Goal: Task Accomplishment & Management: Use online tool/utility

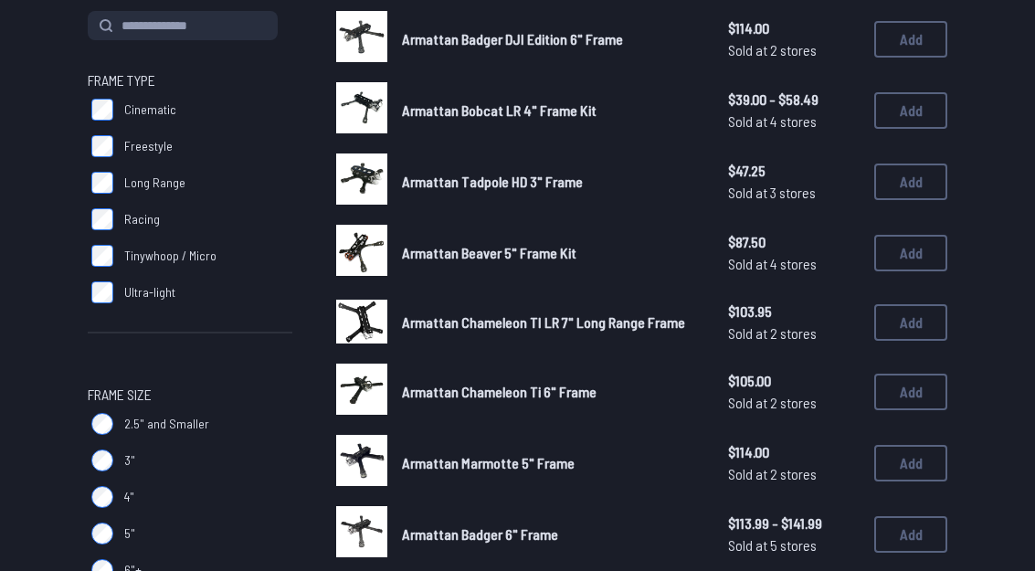
scroll to position [223, 0]
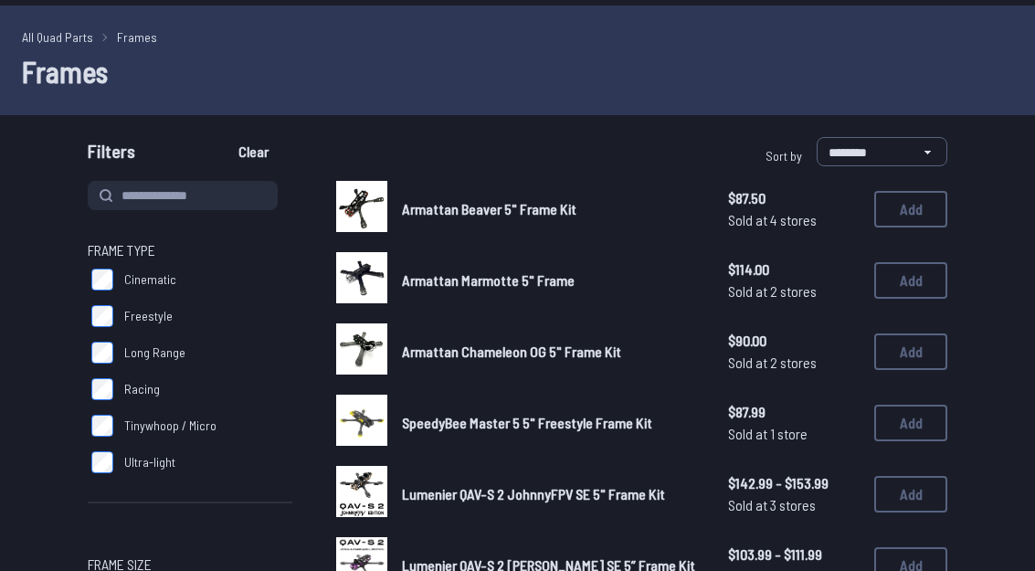
scroll to position [55, 0]
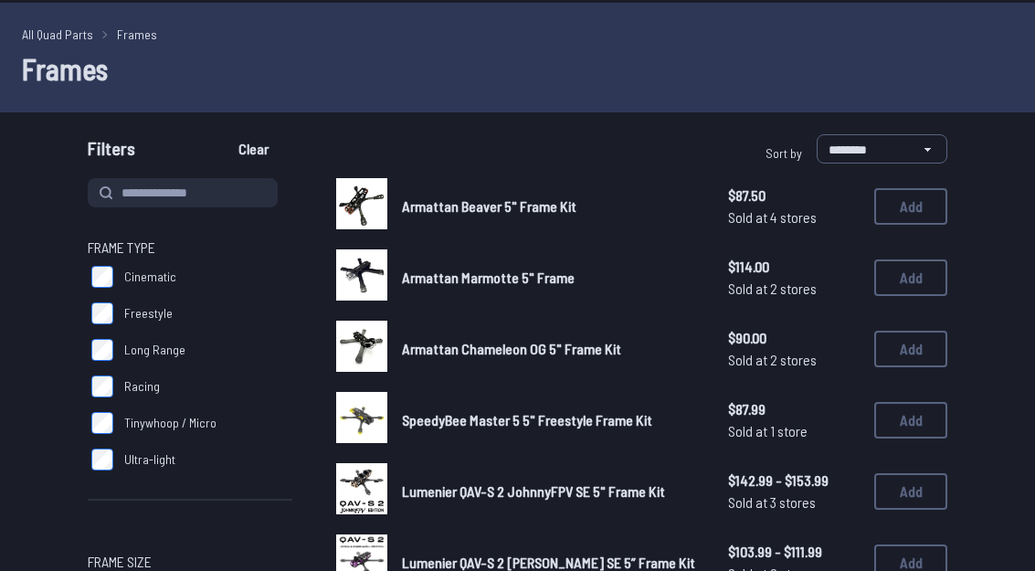
click at [111, 369] on label "Racing" at bounding box center [190, 387] width 205 height 37
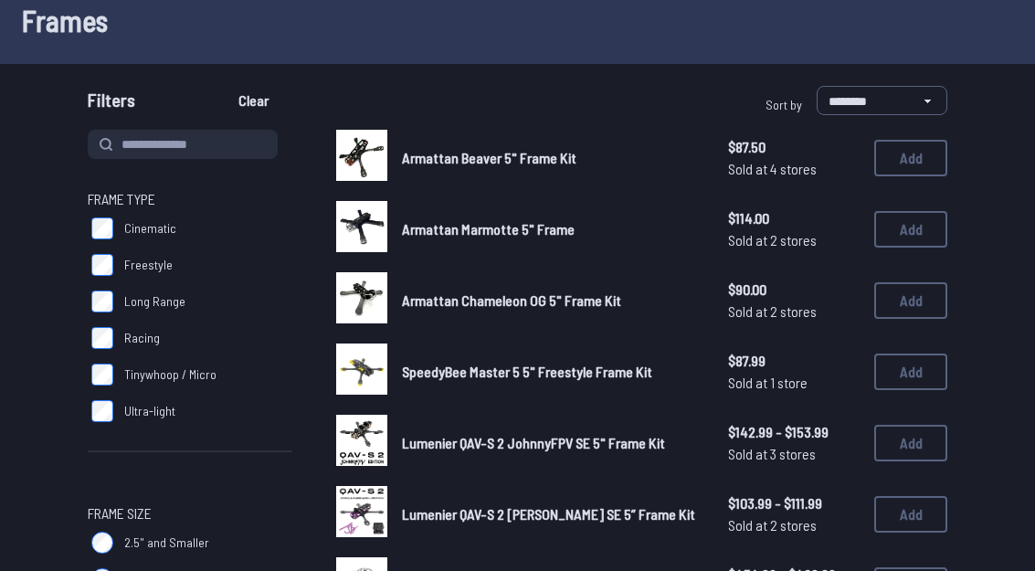
scroll to position [111, 0]
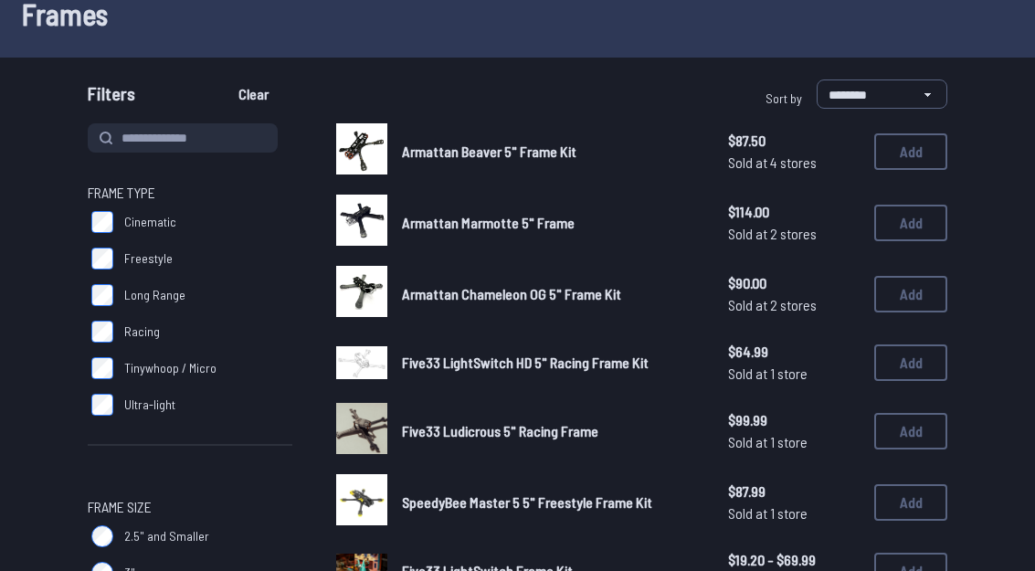
scroll to position [111, 0]
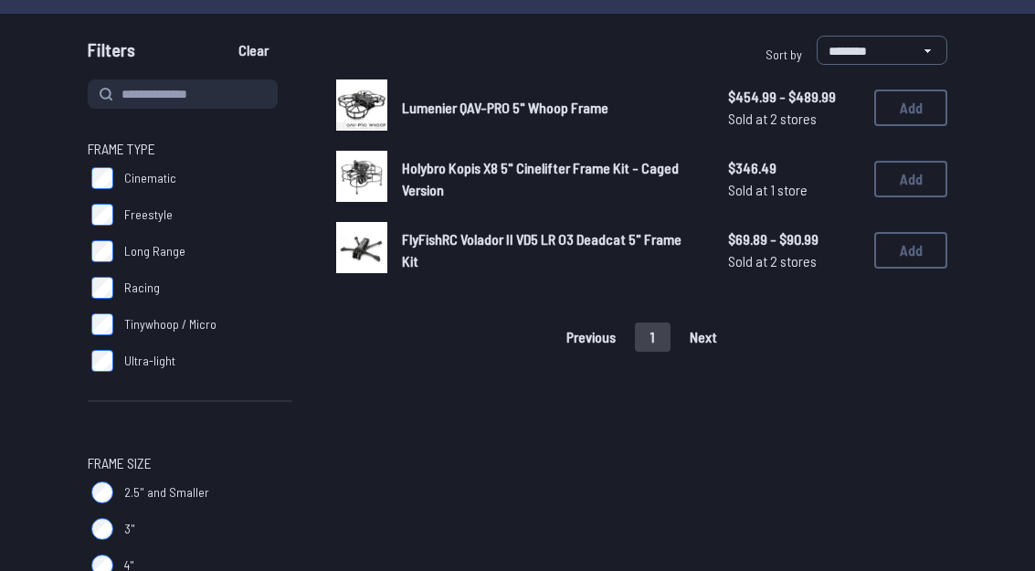
scroll to position [154, 0]
click at [914, 240] on button "Add" at bounding box center [910, 250] width 73 height 37
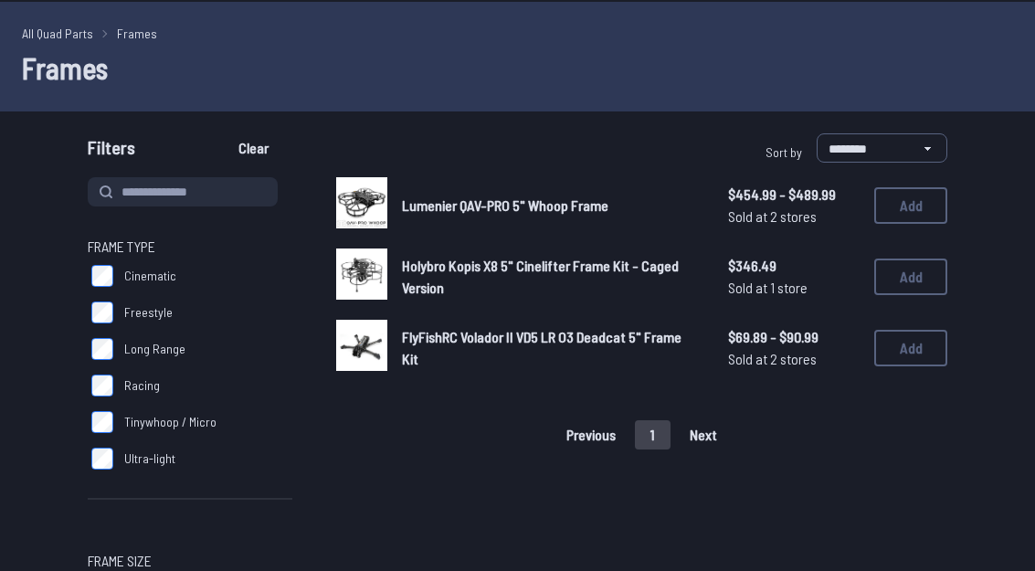
scroll to position [51, 0]
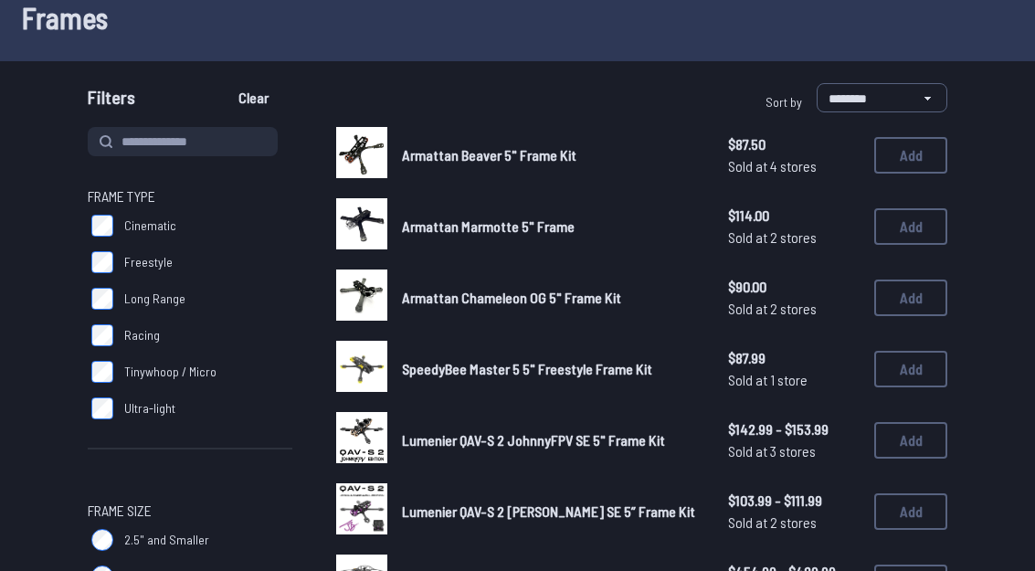
scroll to position [107, 0]
click at [920, 151] on button "Add" at bounding box center [910, 155] width 73 height 37
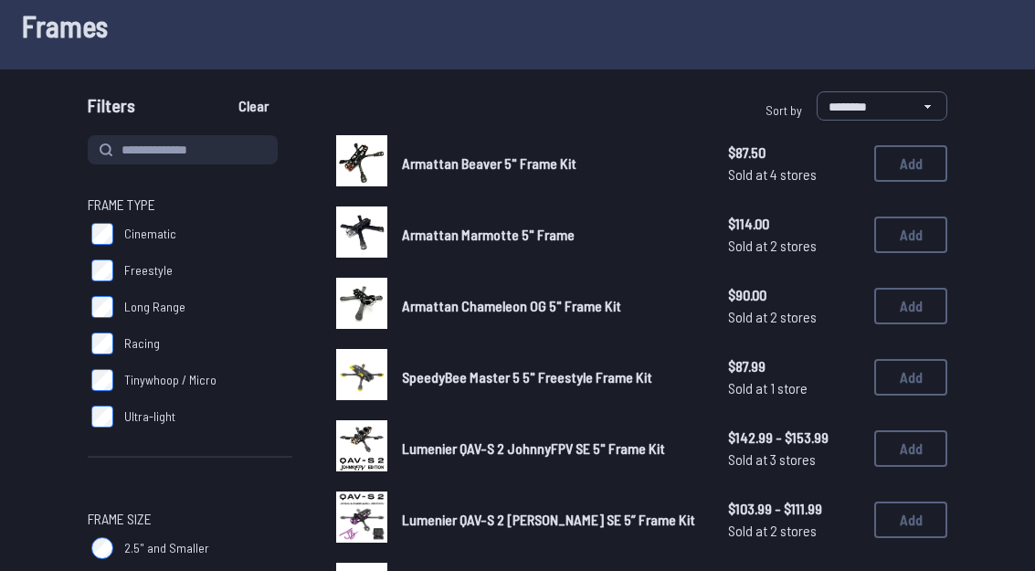
scroll to position [99, 0]
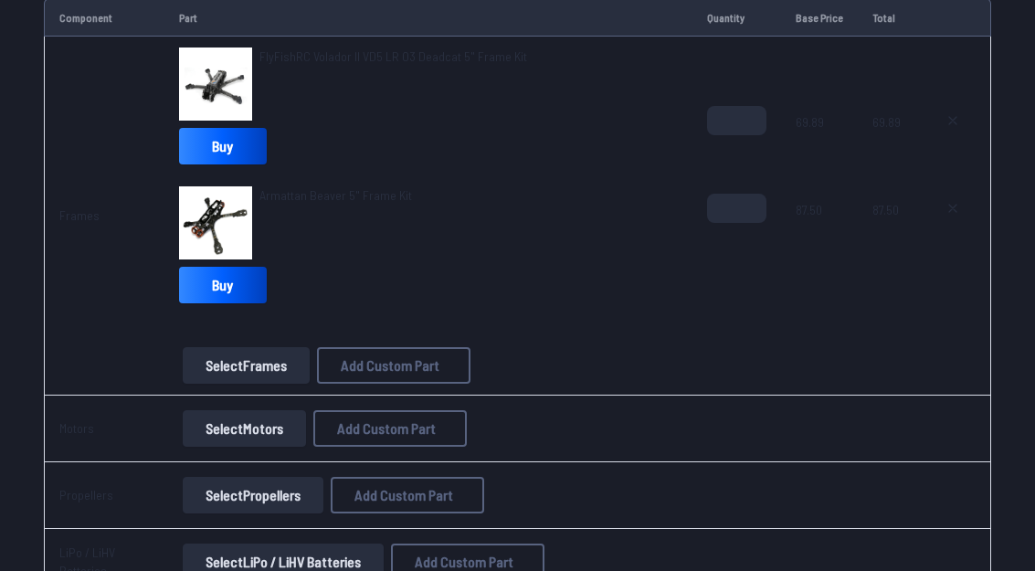
scroll to position [234, 0]
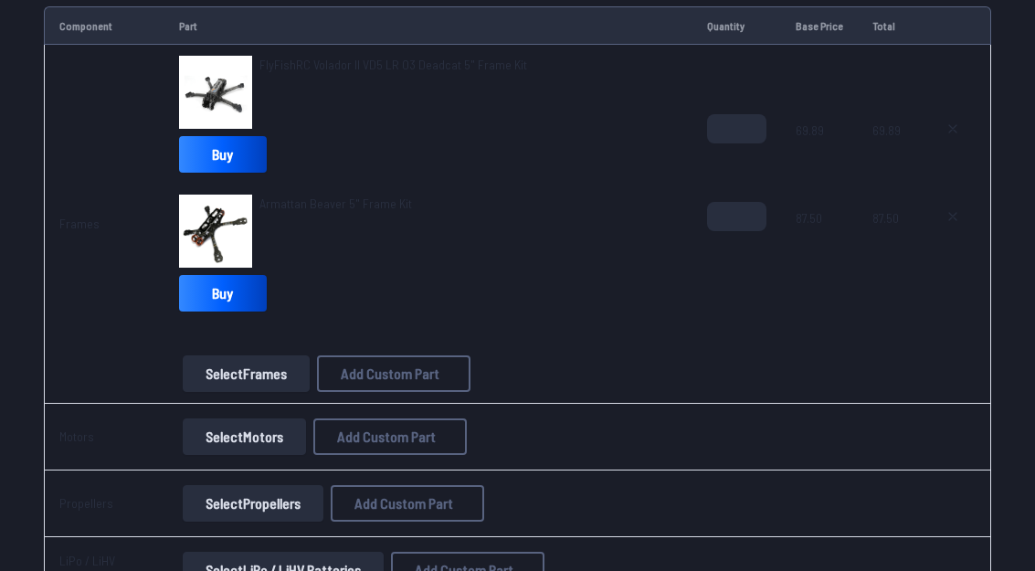
click at [954, 209] on icon at bounding box center [952, 216] width 15 height 15
type textarea "**********"
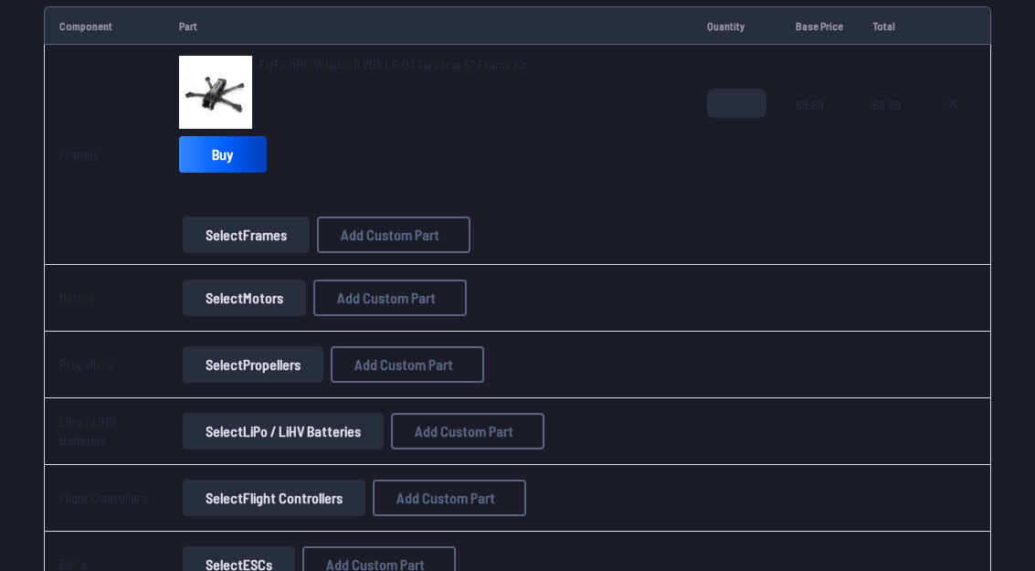
scroll to position [215, 0]
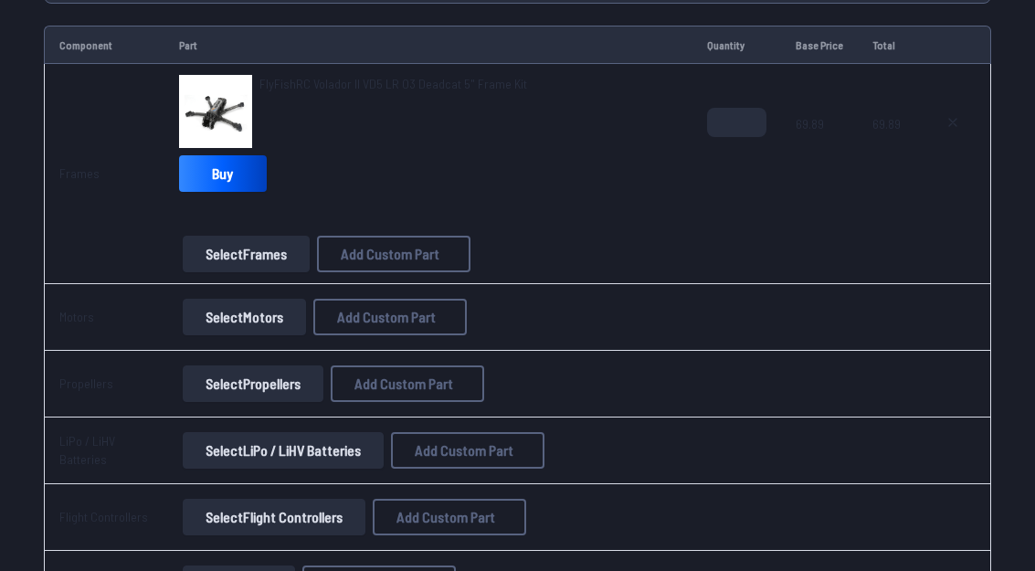
click at [226, 312] on button "Select Motors" at bounding box center [244, 317] width 123 height 37
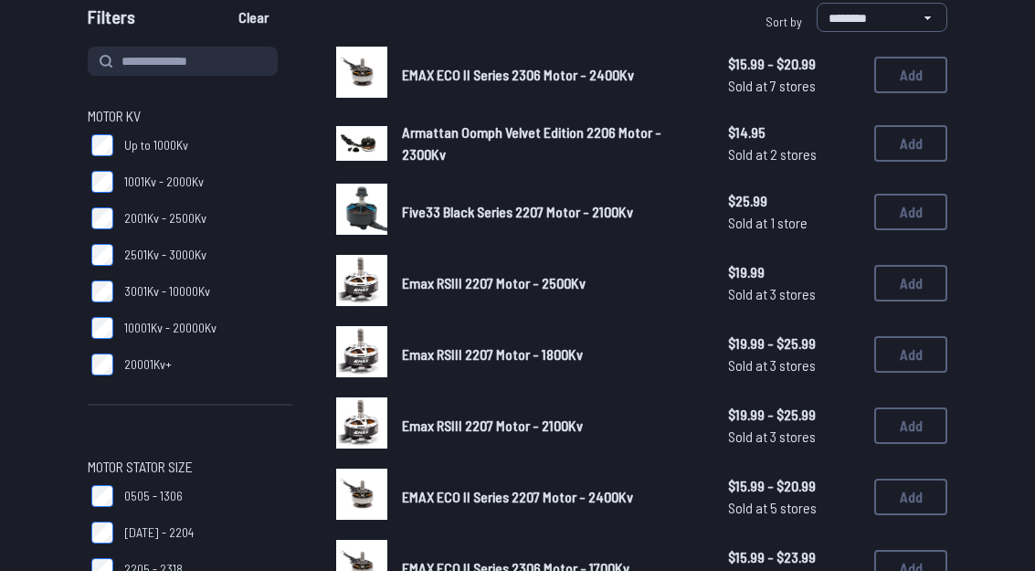
scroll to position [142, 0]
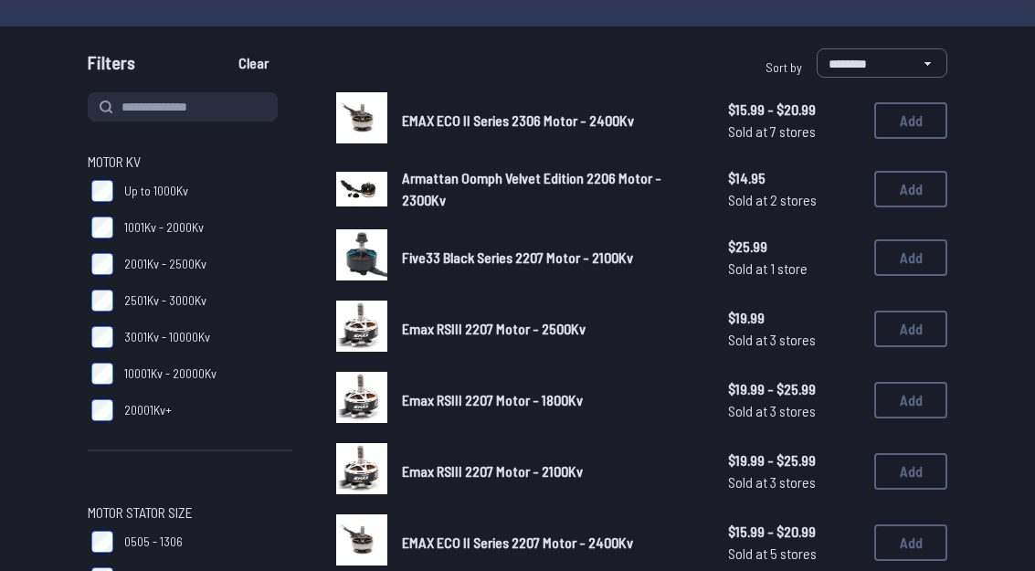
click at [908, 125] on button "Add" at bounding box center [910, 120] width 73 height 37
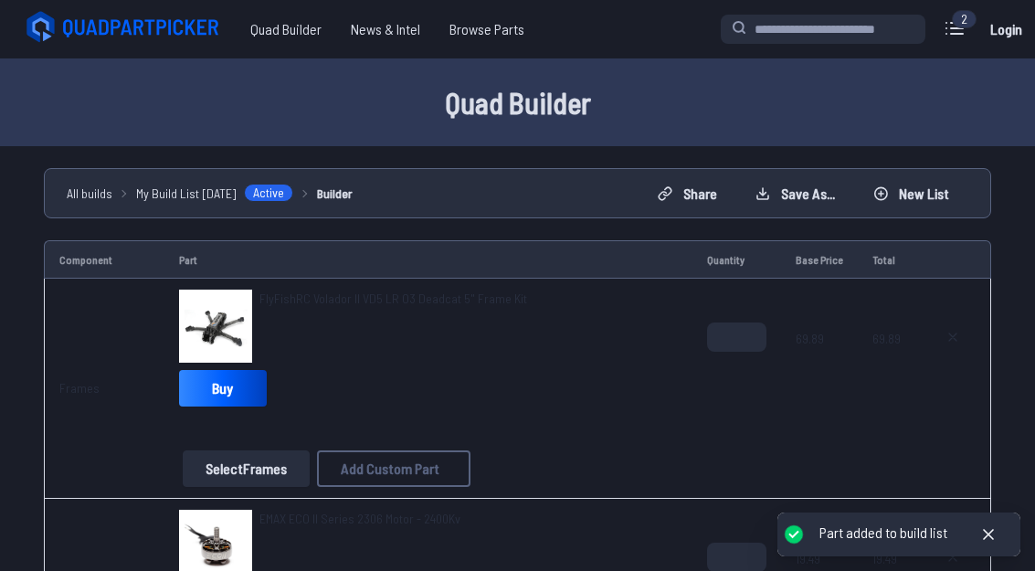
click at [808, 331] on span "69.89" at bounding box center [818, 366] width 47 height 88
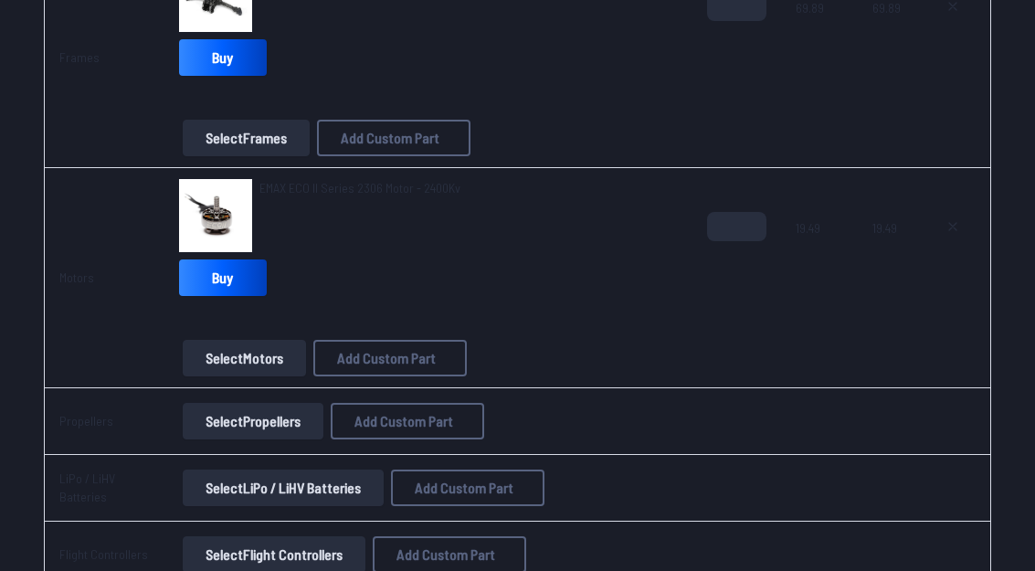
scroll to position [353, 0]
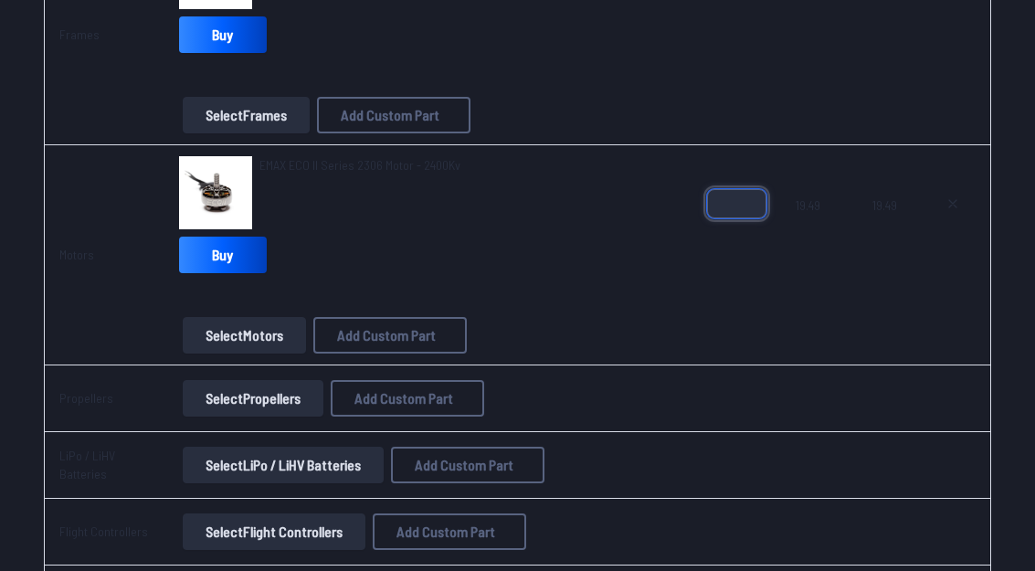
click at [736, 207] on input "*" at bounding box center [736, 203] width 59 height 29
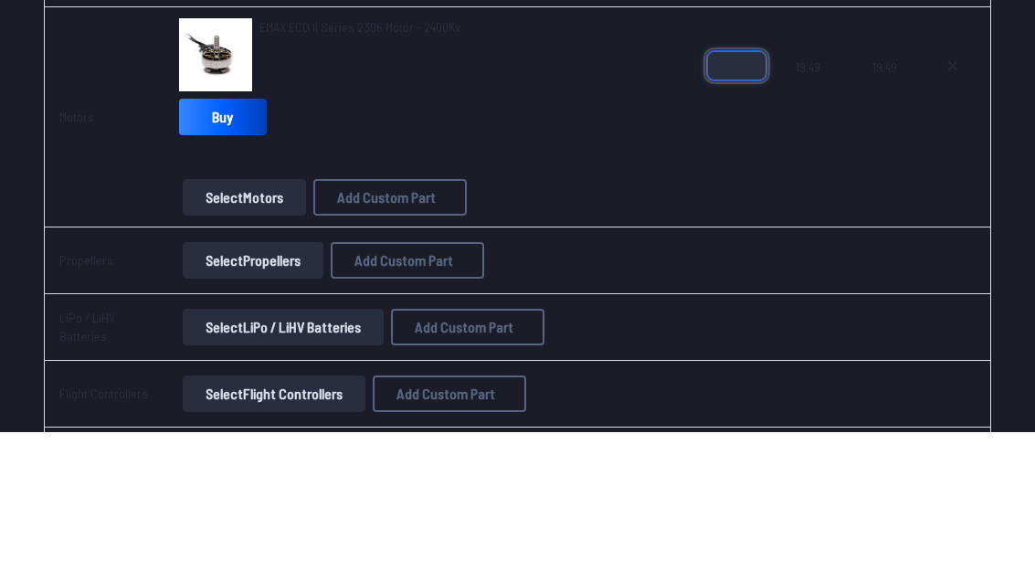
type input "*"
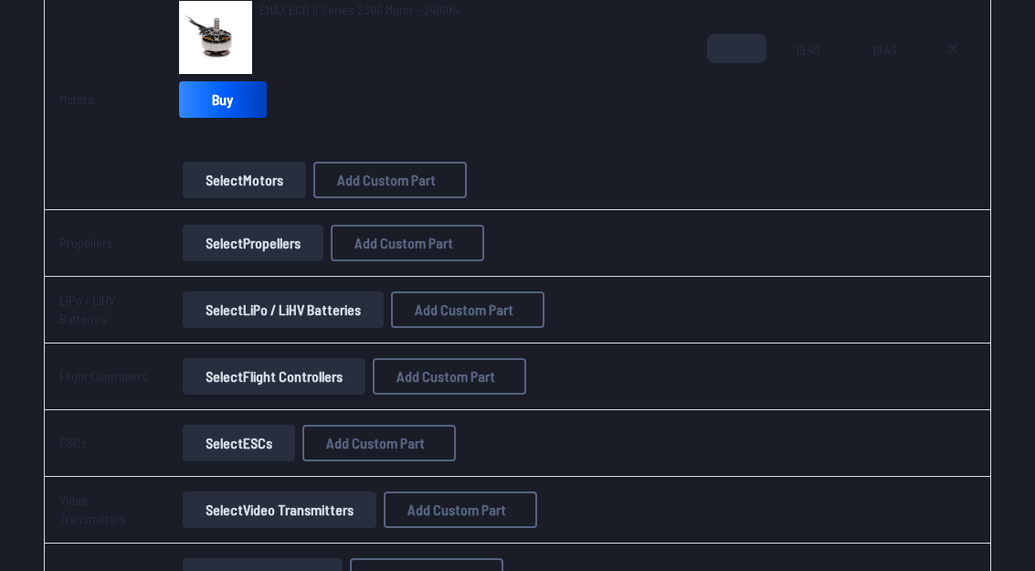
scroll to position [529, 0]
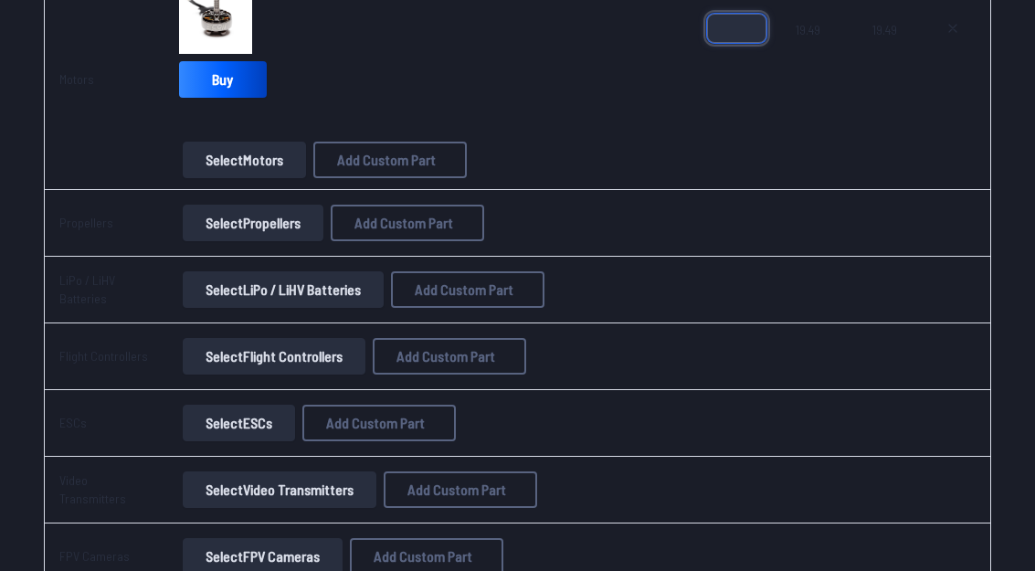
type input "*"
click at [219, 226] on button "Select Propellers" at bounding box center [253, 223] width 141 height 37
click at [229, 235] on button "Select Propellers" at bounding box center [253, 223] width 141 height 37
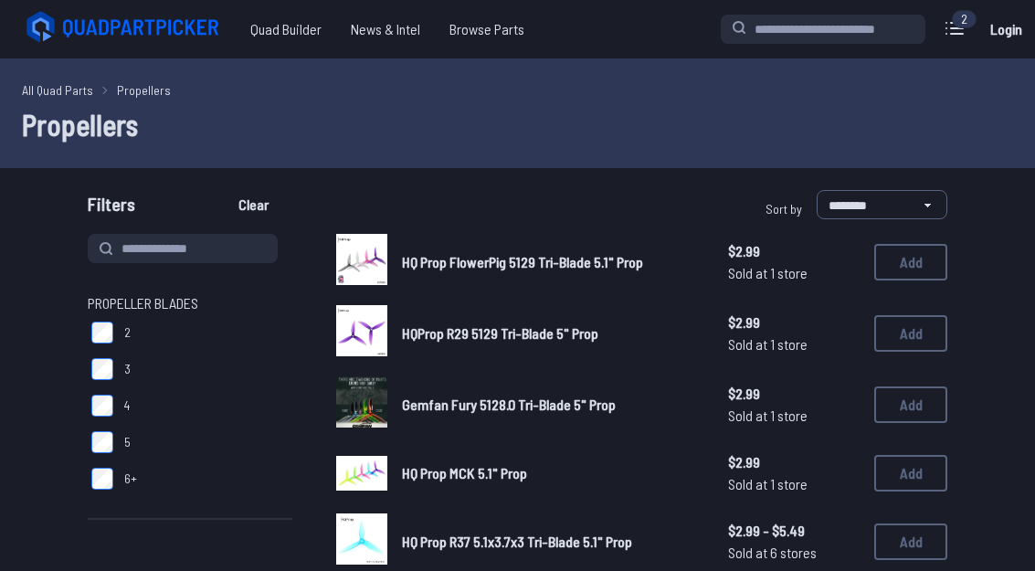
click at [910, 254] on button "Add" at bounding box center [910, 262] width 73 height 37
click at [920, 265] on button "Add" at bounding box center [910, 262] width 73 height 37
click at [911, 262] on button "Add" at bounding box center [910, 262] width 73 height 37
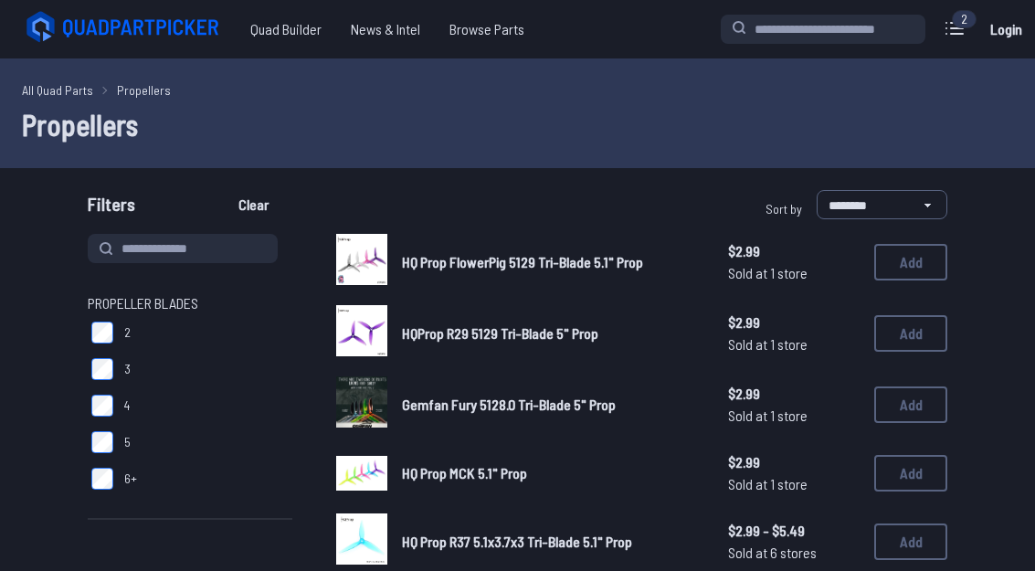
click at [918, 327] on button "Add" at bounding box center [910, 333] width 73 height 37
click at [44, 90] on link "All Quad Parts" at bounding box center [57, 89] width 71 height 19
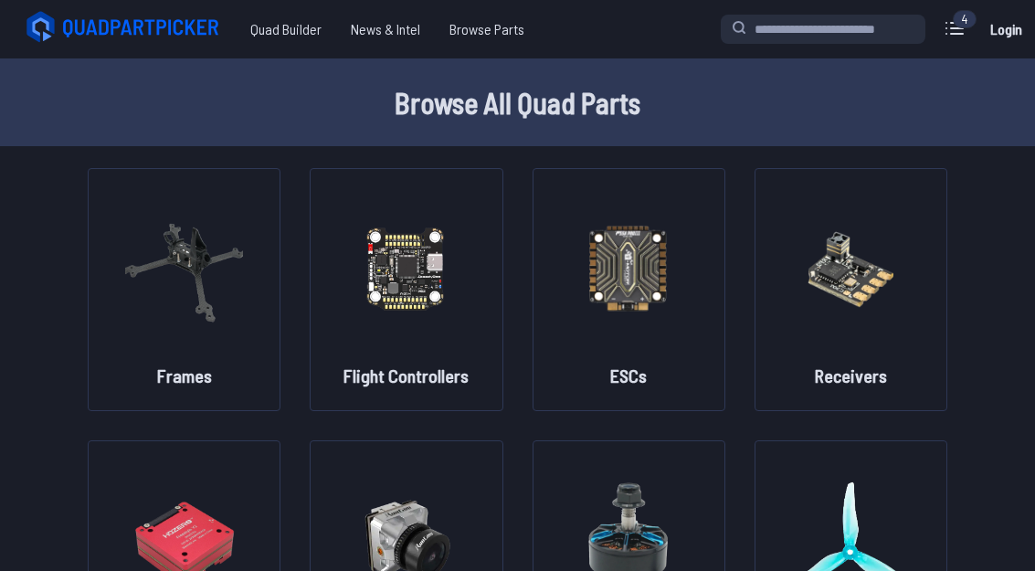
click at [953, 11] on label at bounding box center [954, 28] width 44 height 37
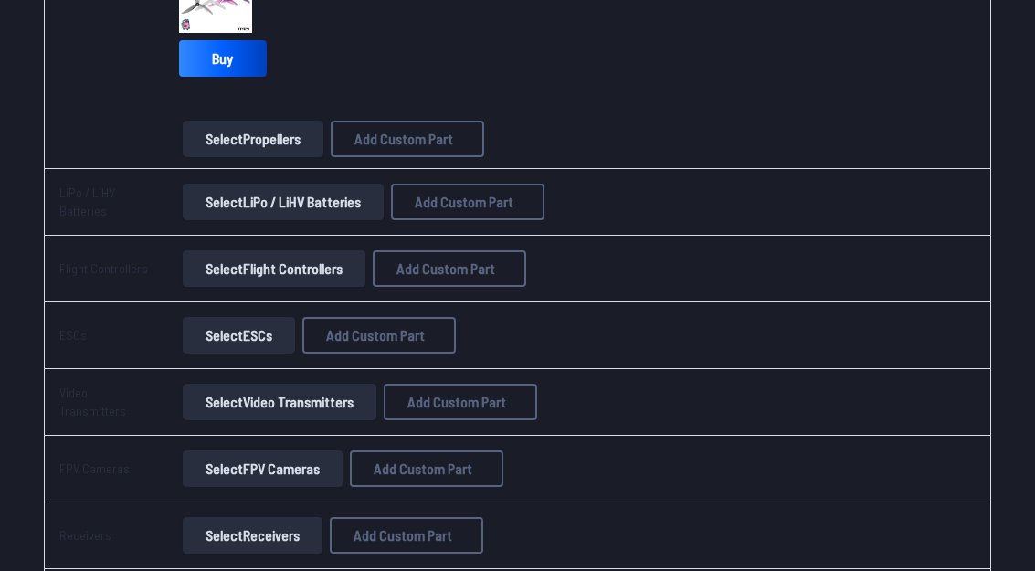
click at [234, 202] on button "Select LiPo / LiHV Batteries" at bounding box center [283, 202] width 201 height 37
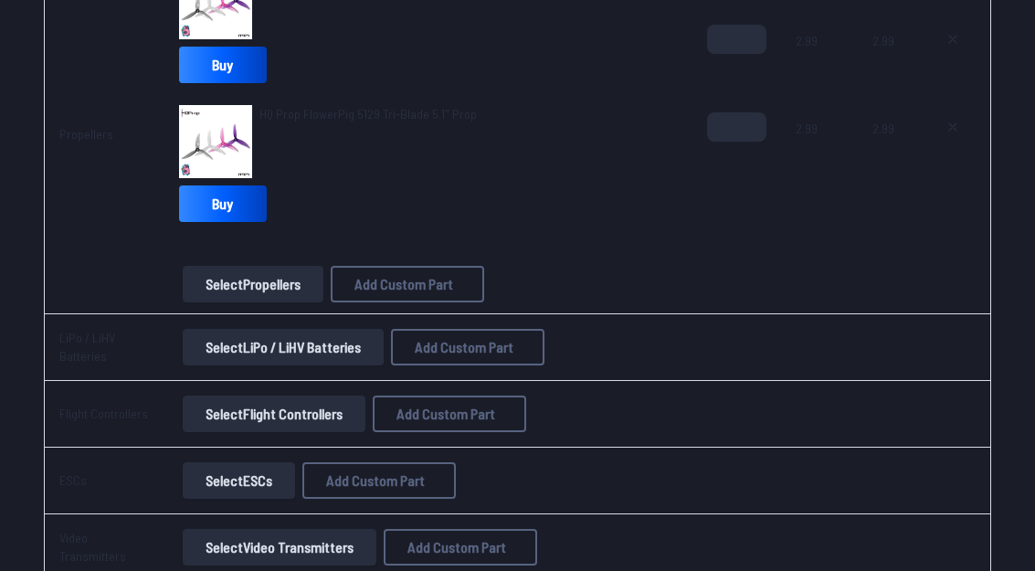
scroll to position [761, 0]
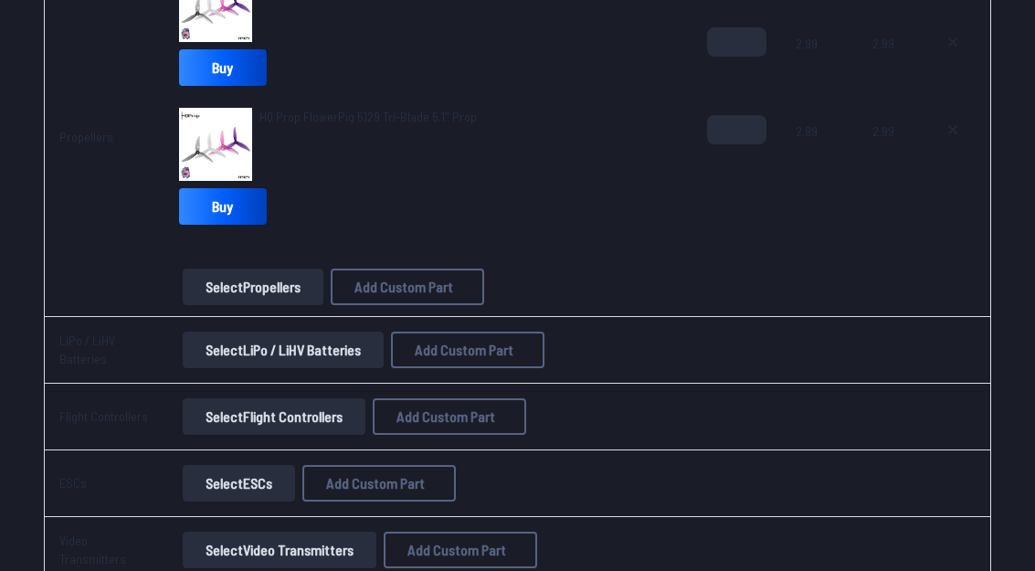
click at [957, 132] on icon at bounding box center [952, 129] width 15 height 15
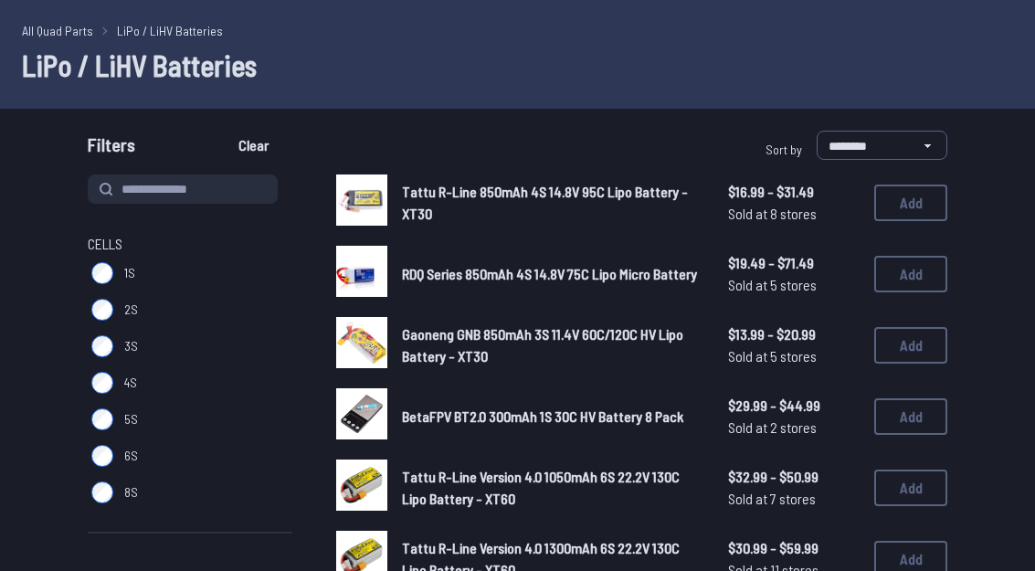
scroll to position [58, 0]
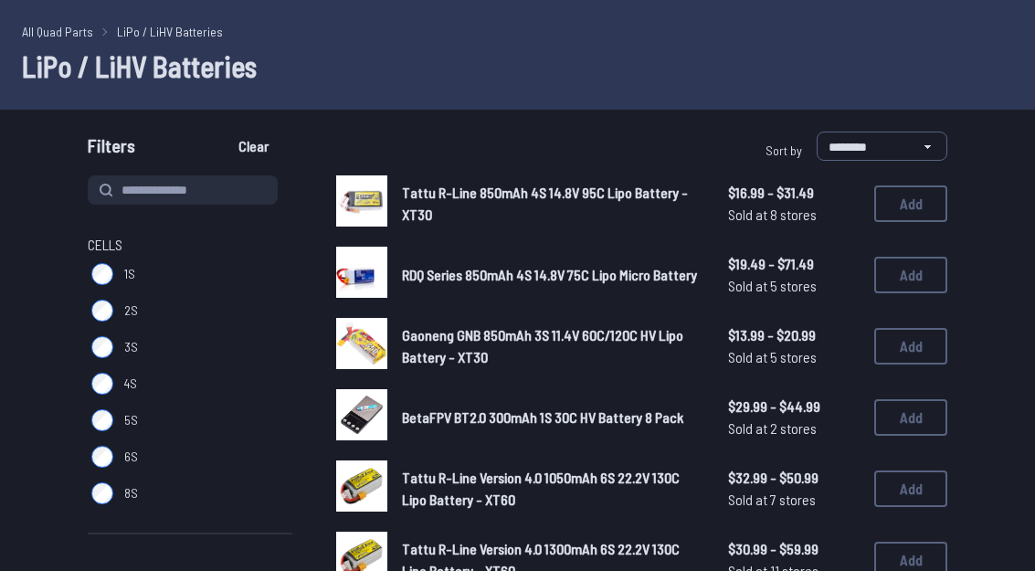
click at [907, 494] on button "Add" at bounding box center [910, 488] width 73 height 37
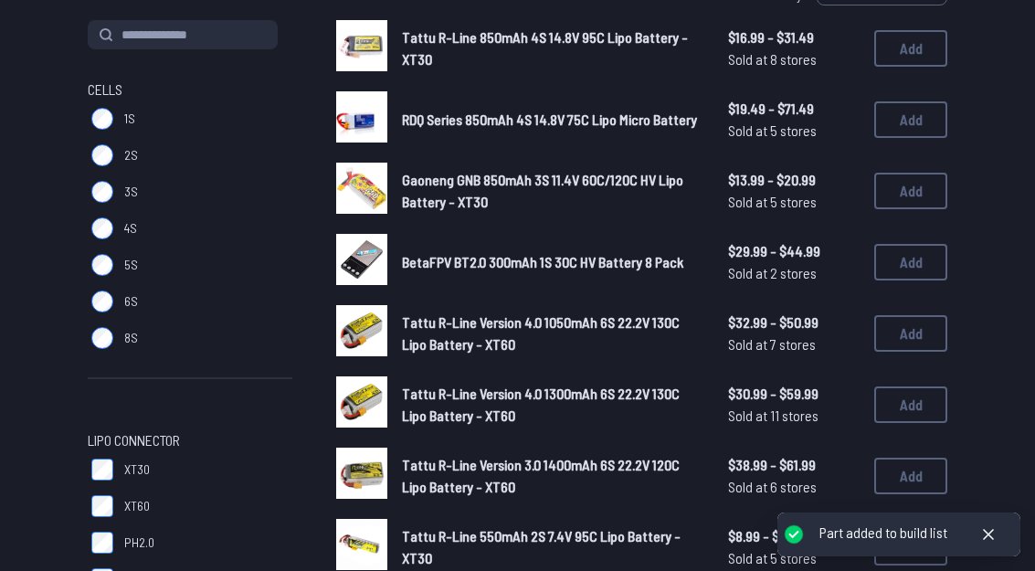
scroll to position [217, 0]
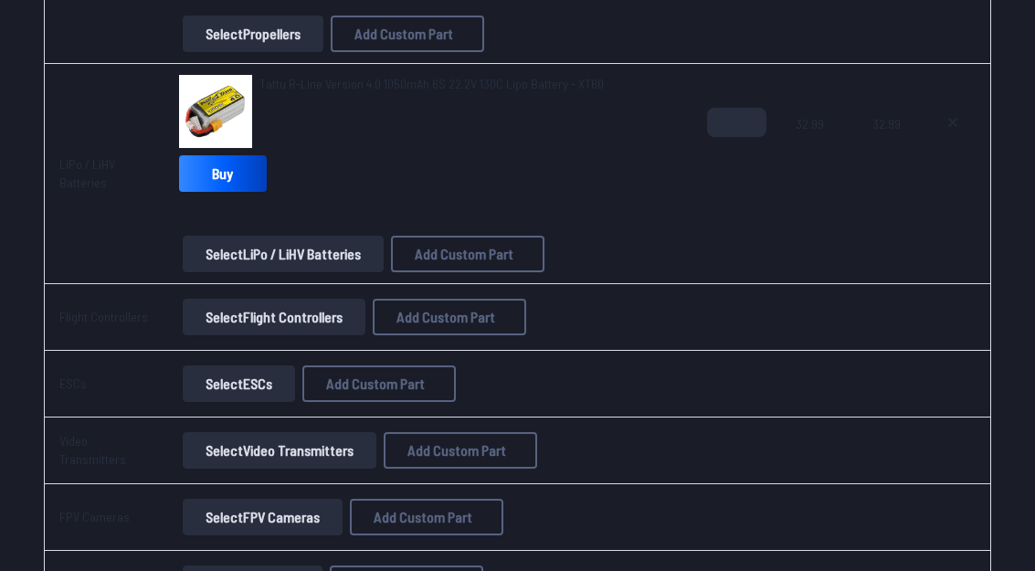
click at [233, 322] on button "Select Flight Controllers" at bounding box center [274, 318] width 183 height 37
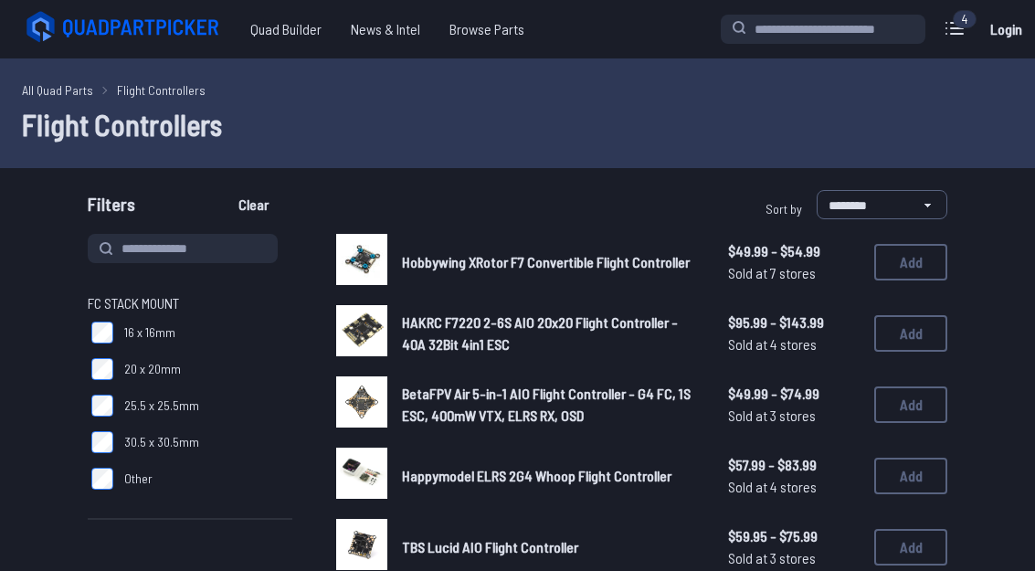
click at [918, 256] on button "Add" at bounding box center [910, 262] width 73 height 37
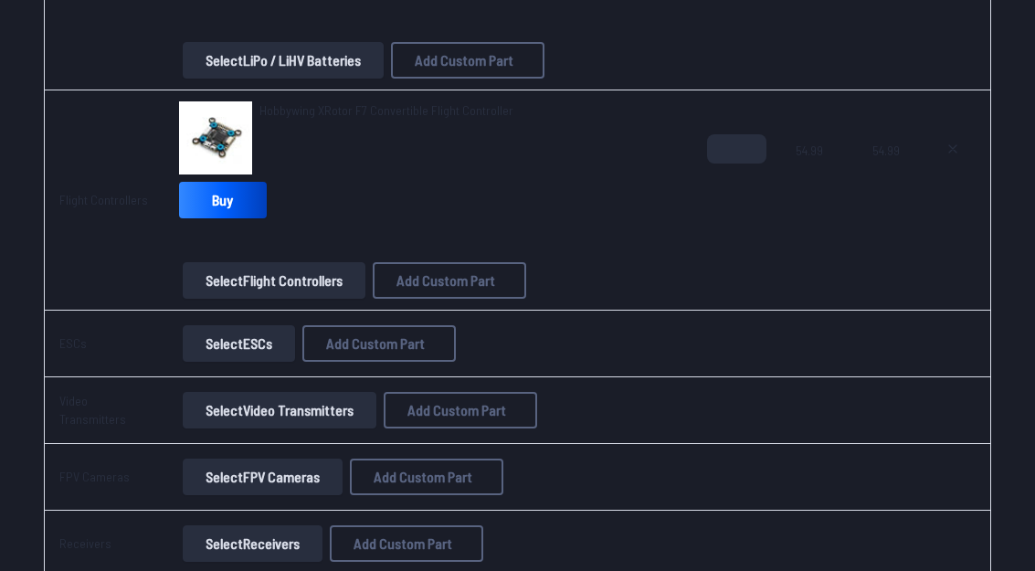
scroll to position [1069, 0]
click at [227, 342] on button "Select ESCs" at bounding box center [239, 343] width 112 height 37
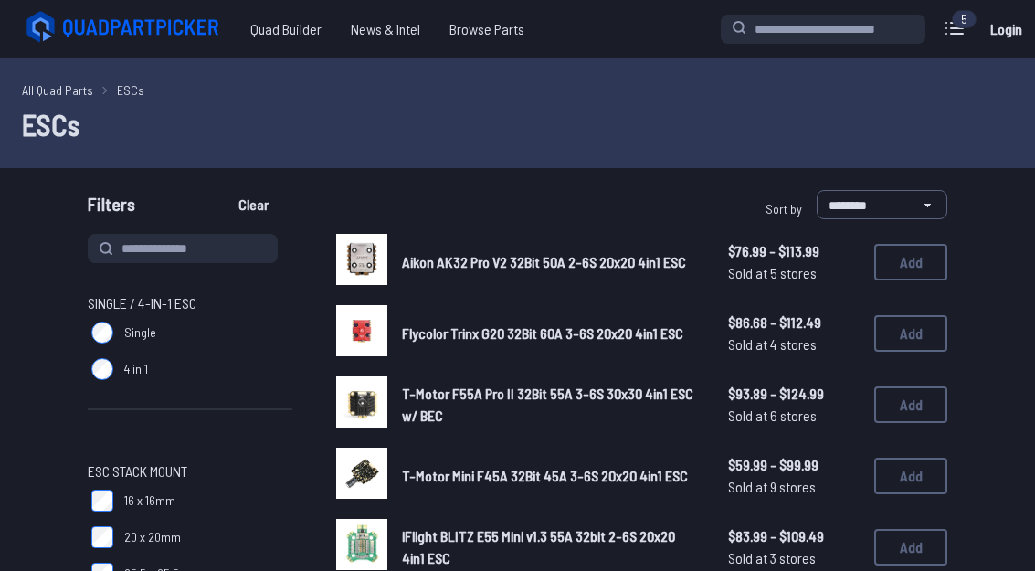
click at [910, 256] on button "Add" at bounding box center [910, 262] width 73 height 37
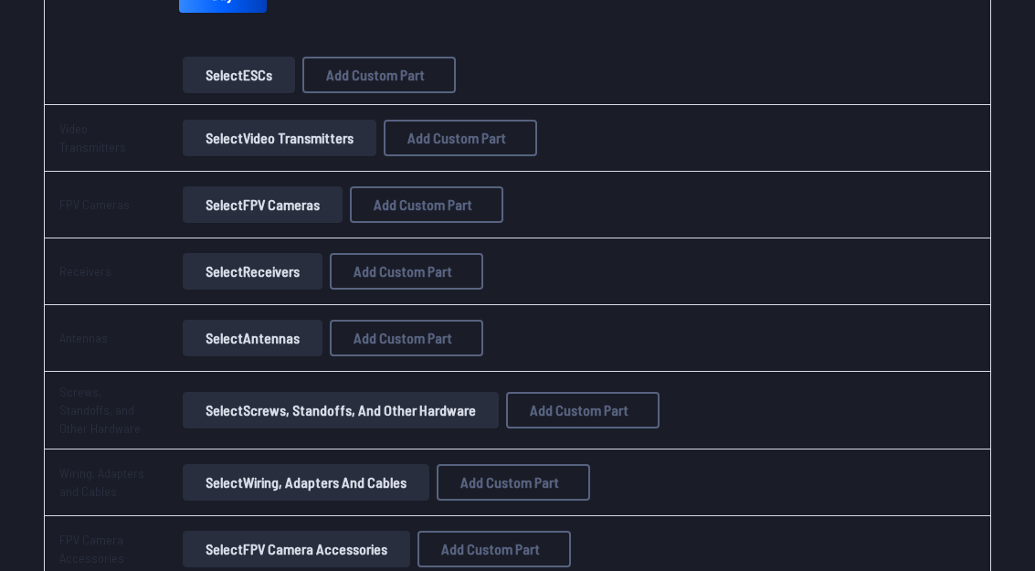
click at [214, 134] on button "Select Video Transmitters" at bounding box center [280, 139] width 194 height 37
click at [222, 143] on button "Select Video Transmitters" at bounding box center [280, 138] width 194 height 37
click at [311, 125] on button "Select Video Transmitters" at bounding box center [280, 138] width 194 height 37
click at [313, 138] on button "Select Video Transmitters" at bounding box center [280, 138] width 194 height 37
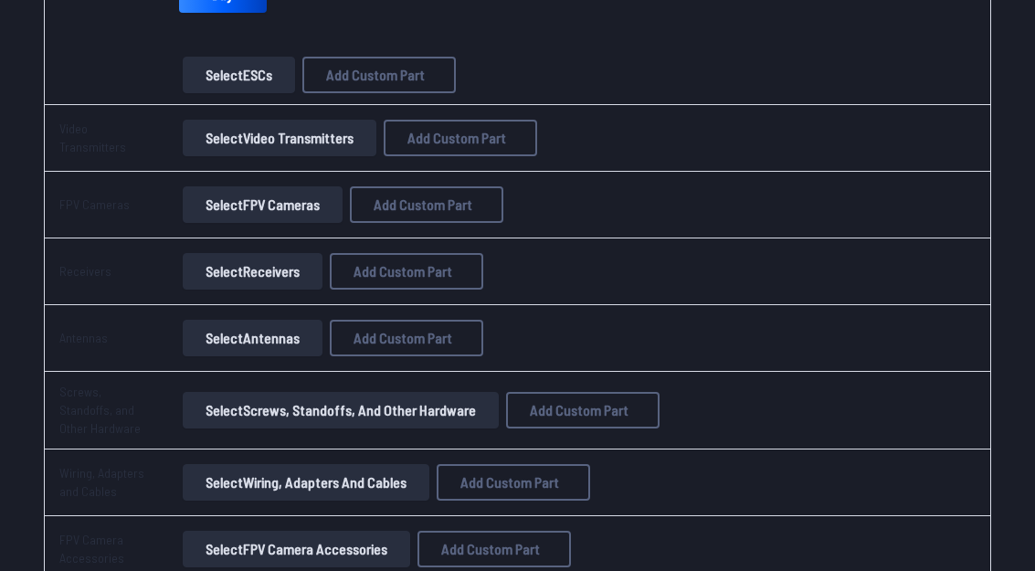
click at [315, 141] on button "Select Video Transmitters" at bounding box center [280, 138] width 194 height 37
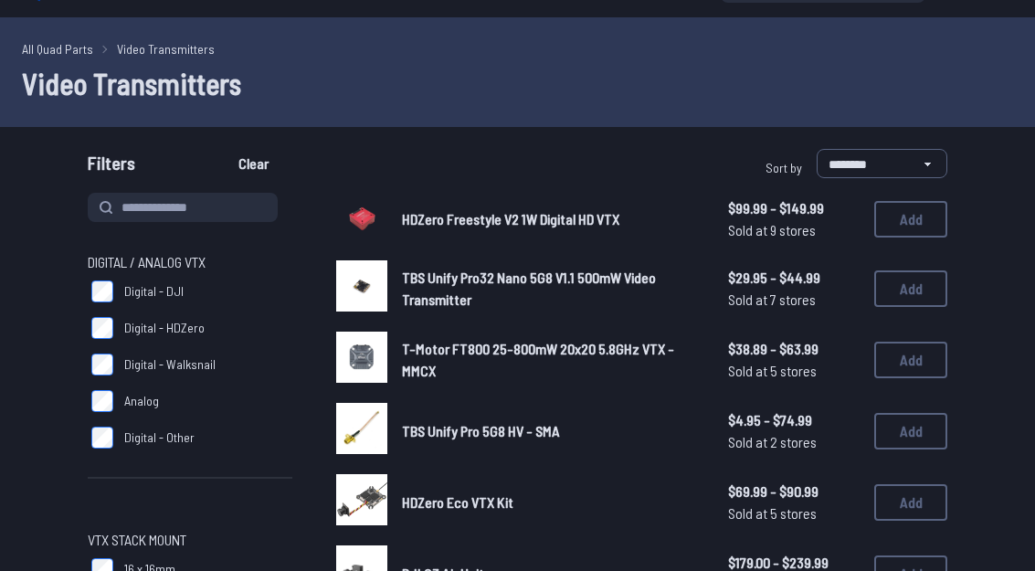
scroll to position [40, 0]
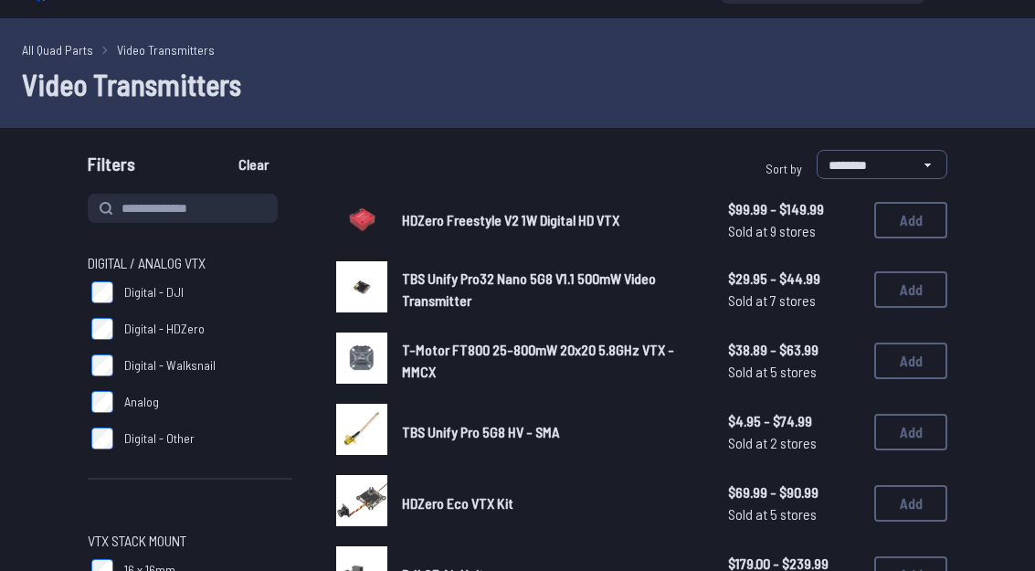
click at [900, 225] on button "Add" at bounding box center [910, 220] width 73 height 37
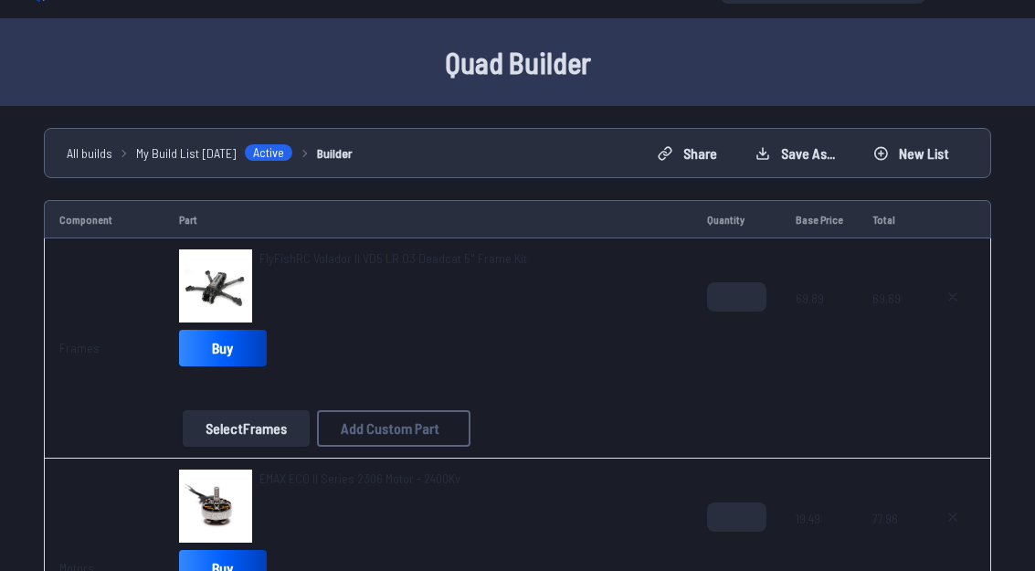
scroll to position [109, 0]
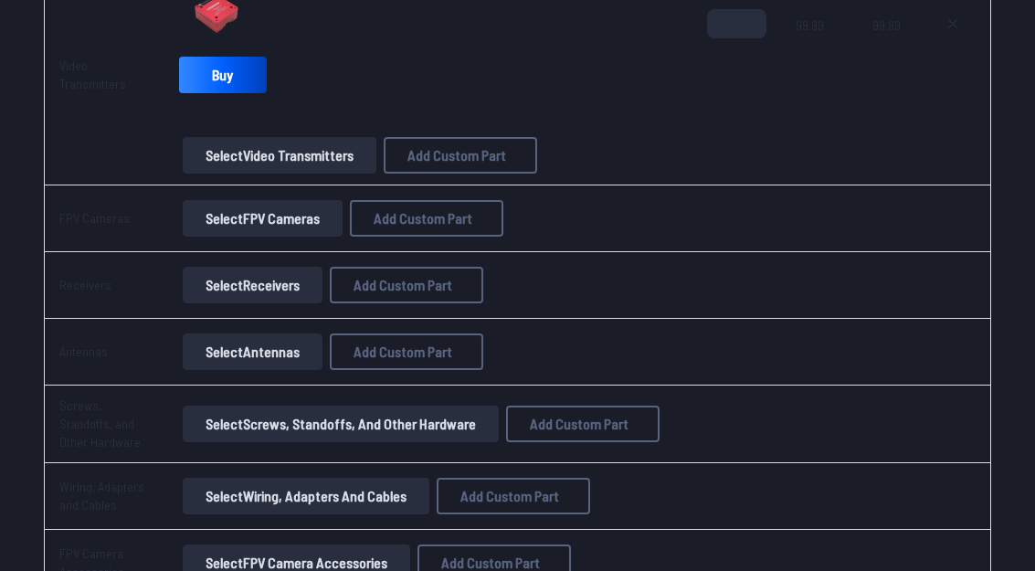
click at [231, 223] on button "Select FPV Cameras" at bounding box center [263, 219] width 160 height 37
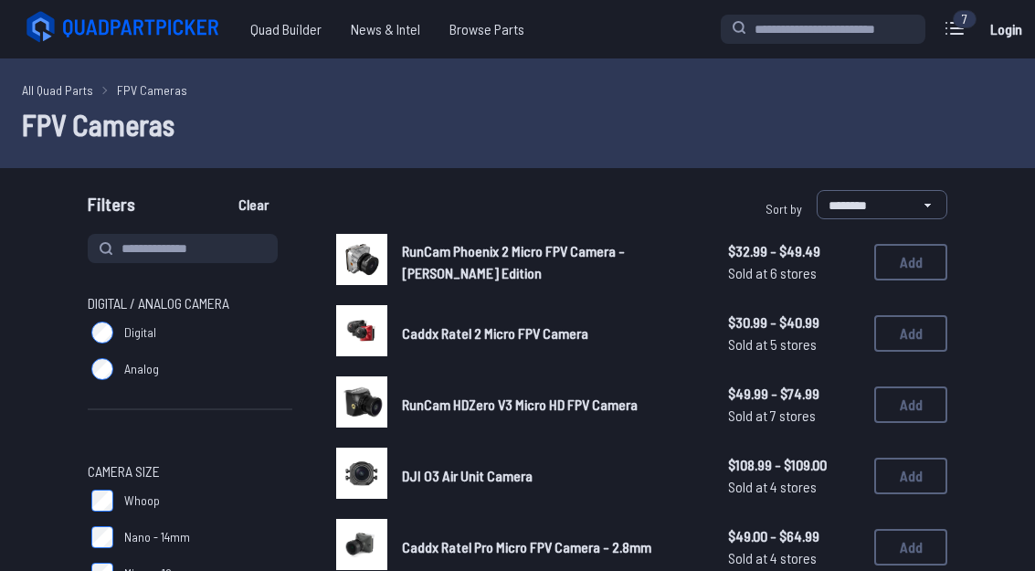
click at [907, 266] on button "Add" at bounding box center [910, 262] width 73 height 37
click at [897, 337] on button "Add" at bounding box center [910, 333] width 73 height 37
click at [915, 323] on button "Add" at bounding box center [910, 333] width 73 height 37
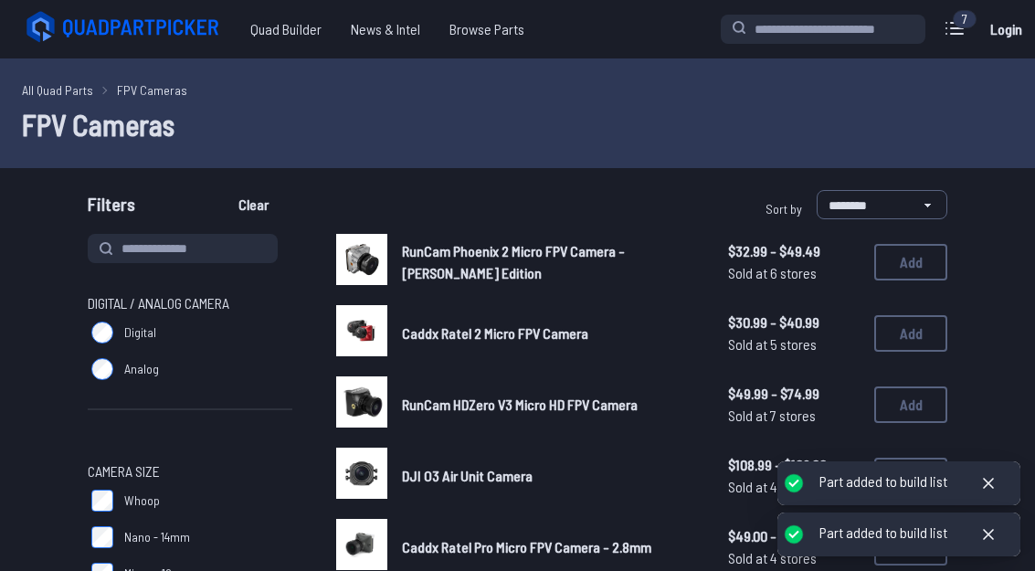
click at [988, 488] on icon at bounding box center [988, 483] width 9 height 9
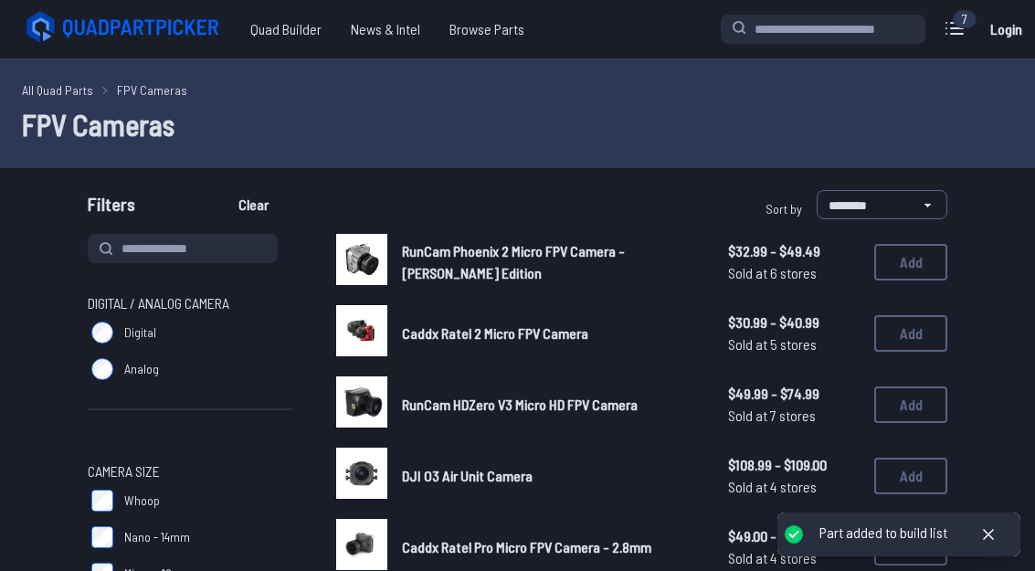
click at [992, 543] on icon at bounding box center [988, 534] width 18 height 18
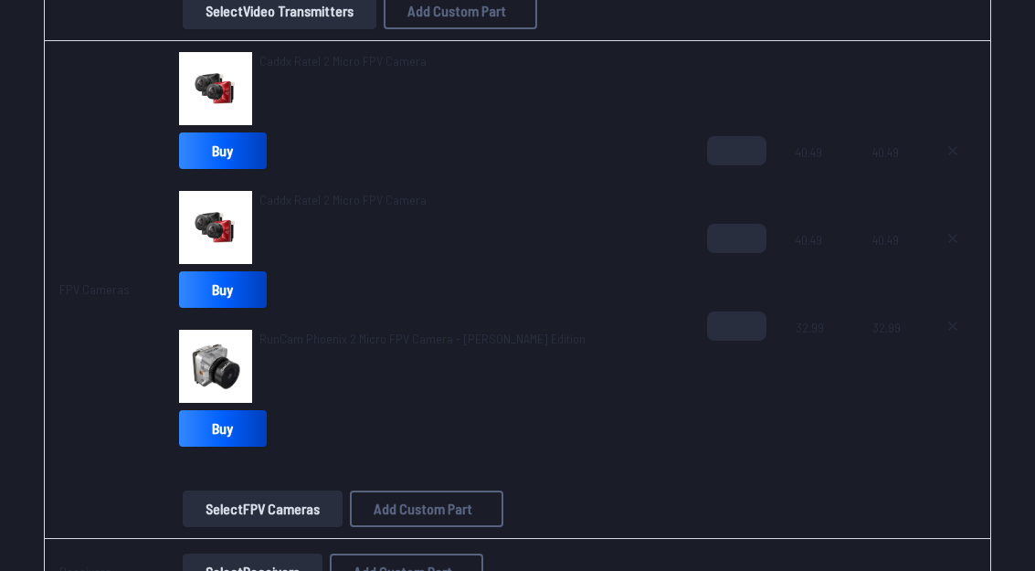
scroll to position [1777, 0]
click at [954, 325] on icon at bounding box center [952, 327] width 15 height 15
click at [961, 232] on button at bounding box center [953, 238] width 46 height 29
click at [958, 158] on button at bounding box center [953, 150] width 46 height 29
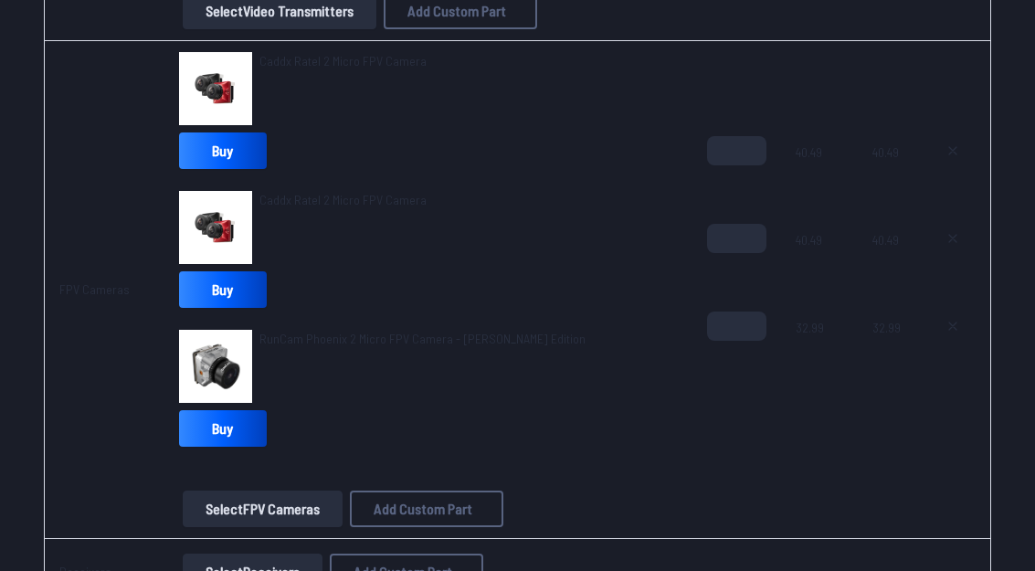
click at [962, 150] on button at bounding box center [953, 150] width 46 height 29
click at [955, 162] on button at bounding box center [953, 150] width 46 height 29
click at [955, 161] on button at bounding box center [953, 150] width 46 height 29
click at [967, 143] on button at bounding box center [953, 150] width 46 height 29
click at [966, 142] on button at bounding box center [953, 150] width 46 height 29
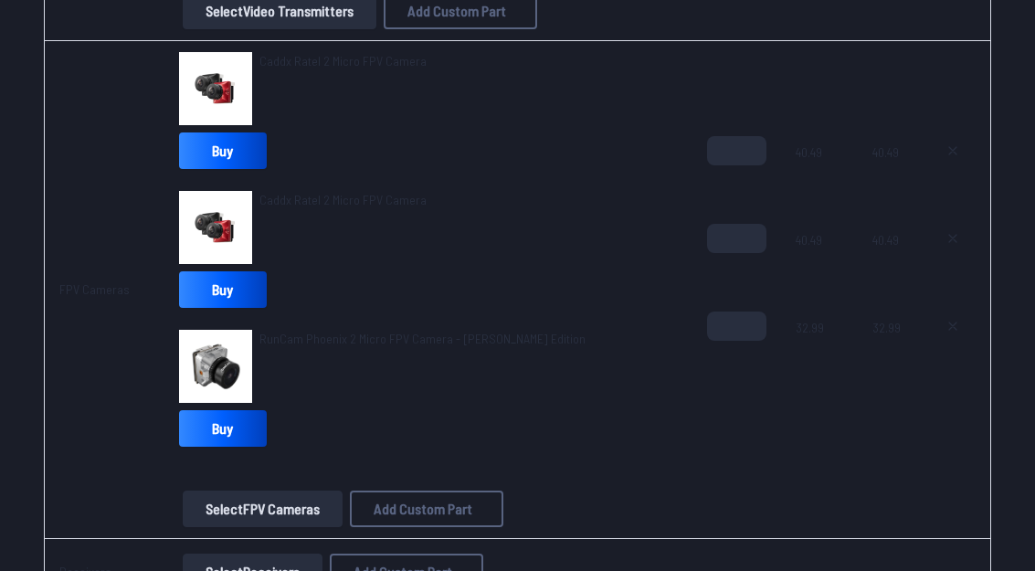
click at [954, 155] on icon at bounding box center [952, 150] width 15 height 15
click at [962, 153] on button at bounding box center [953, 150] width 46 height 29
click at [972, 153] on button at bounding box center [953, 150] width 46 height 29
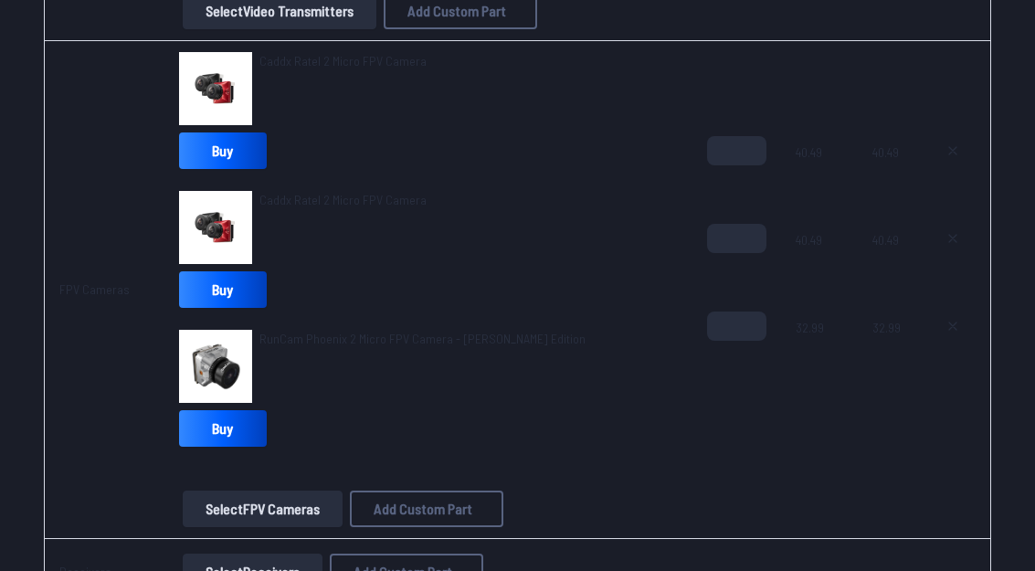
click at [971, 153] on button at bounding box center [953, 150] width 46 height 29
click at [953, 146] on icon at bounding box center [952, 150] width 15 height 15
click at [952, 145] on icon at bounding box center [952, 150] width 15 height 15
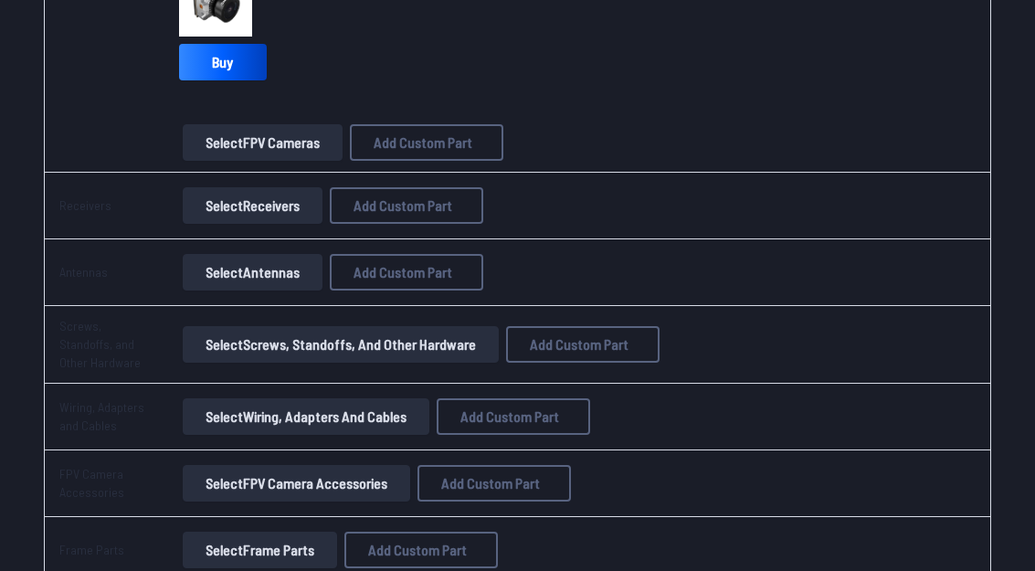
scroll to position [2121, 0]
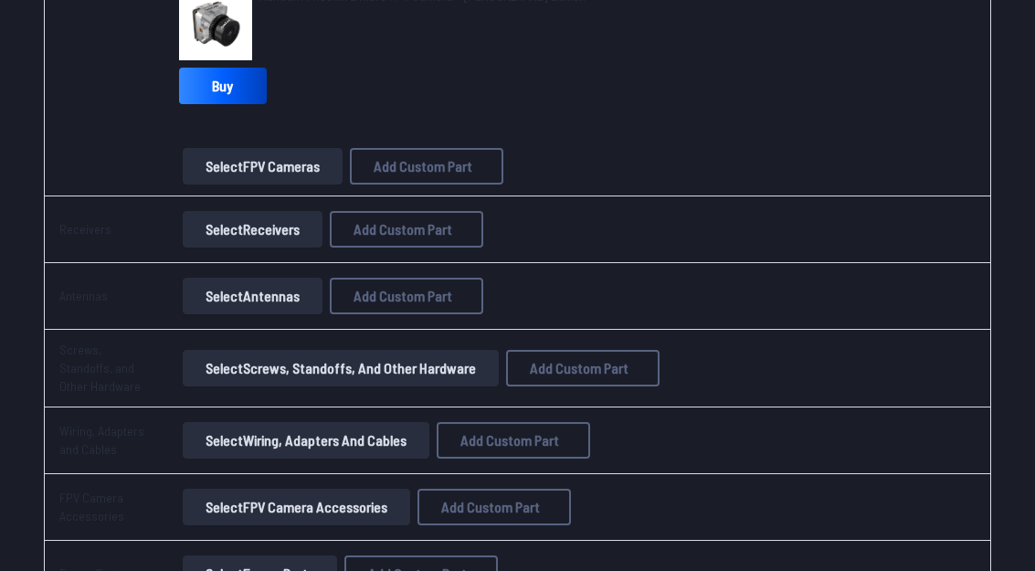
click at [260, 247] on button "Select Receivers" at bounding box center [253, 229] width 140 height 37
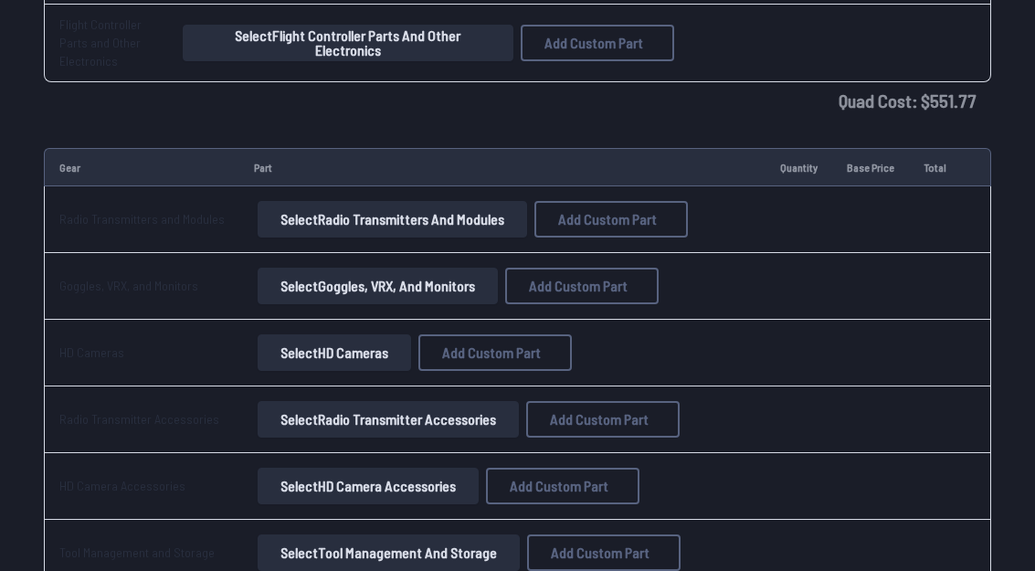
scroll to position [2731, 0]
